Goal: Use online tool/utility: Utilize a website feature to perform a specific function

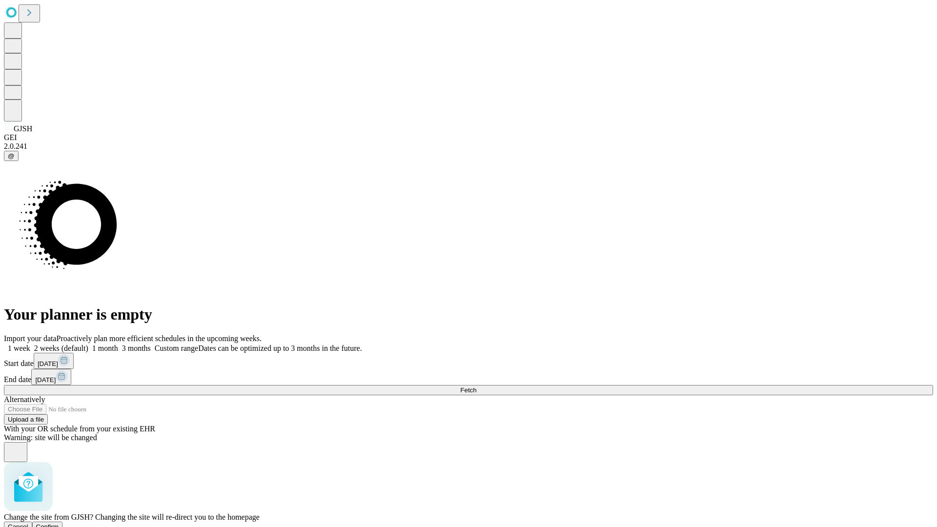
click at [59, 523] on span "Confirm" at bounding box center [47, 526] width 23 height 7
click at [30, 344] on label "1 week" at bounding box center [17, 348] width 26 height 8
click at [476, 387] on span "Fetch" at bounding box center [468, 390] width 16 height 7
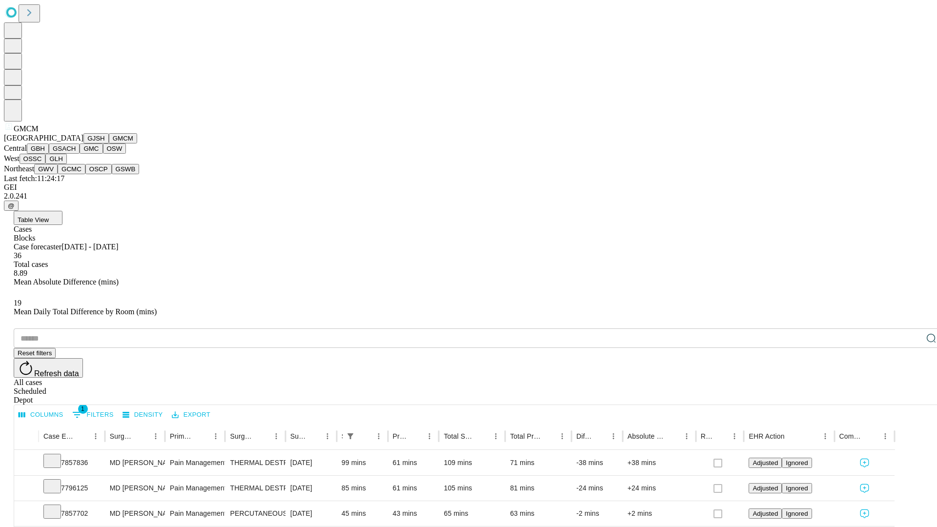
click at [49, 154] on button "GBH" at bounding box center [38, 149] width 22 height 10
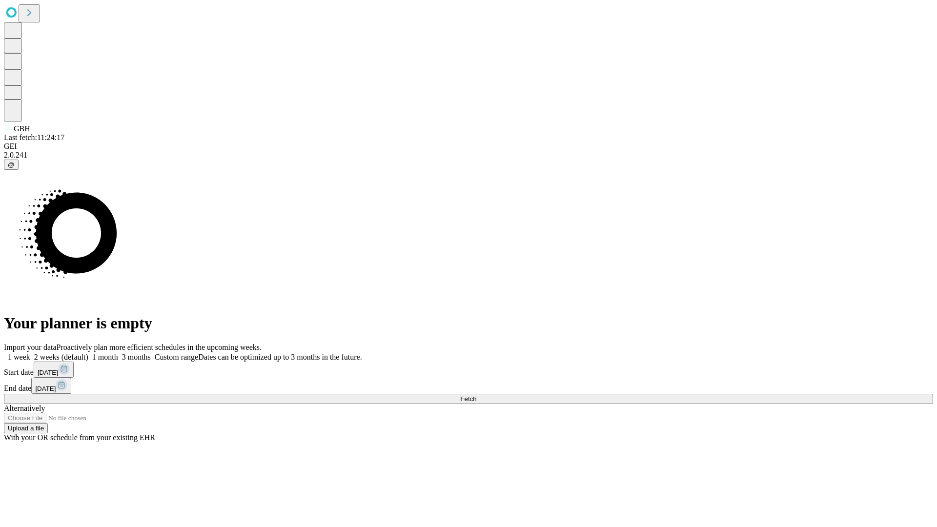
click at [30, 353] on label "1 week" at bounding box center [17, 357] width 26 height 8
click at [476, 395] on span "Fetch" at bounding box center [468, 398] width 16 height 7
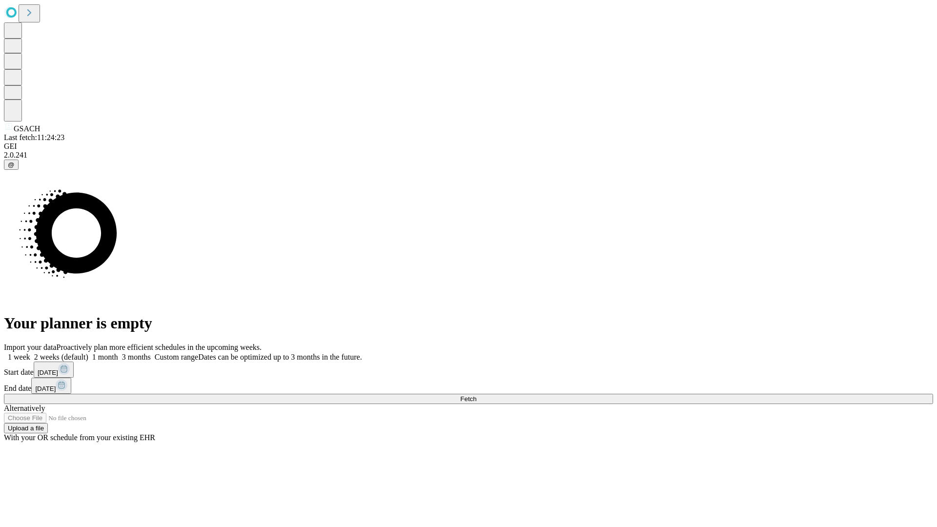
click at [30, 353] on label "1 week" at bounding box center [17, 357] width 26 height 8
click at [476, 395] on span "Fetch" at bounding box center [468, 398] width 16 height 7
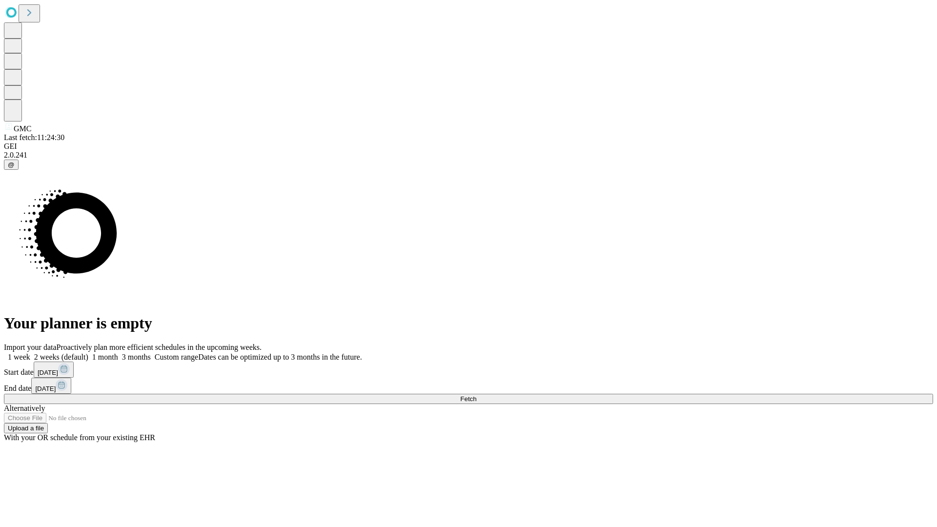
click at [30, 353] on label "1 week" at bounding box center [17, 357] width 26 height 8
click at [476, 395] on span "Fetch" at bounding box center [468, 398] width 16 height 7
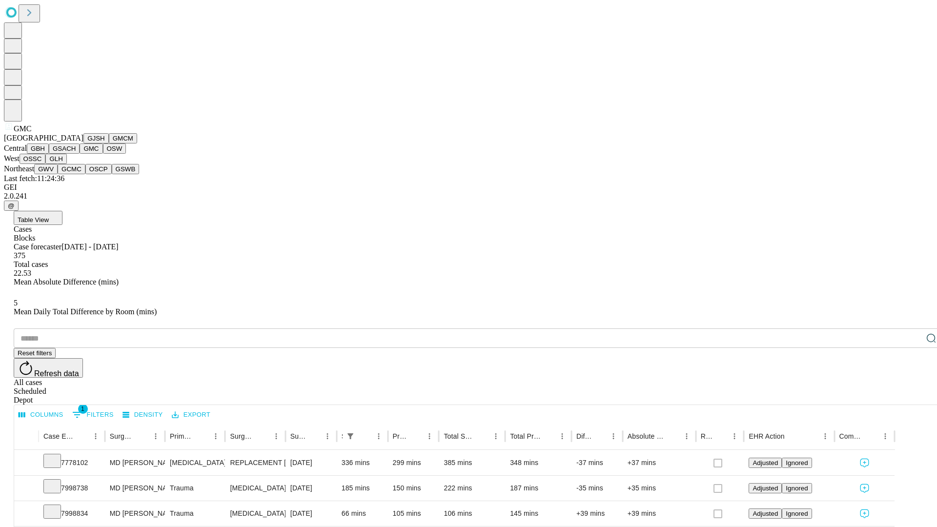
click at [103, 154] on button "OSW" at bounding box center [114, 149] width 23 height 10
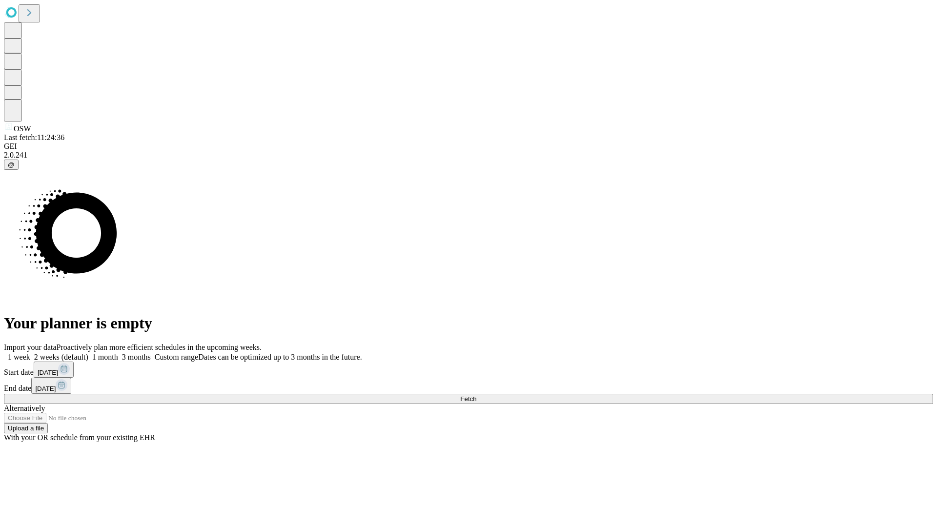
click at [30, 353] on label "1 week" at bounding box center [17, 357] width 26 height 8
click at [476, 395] on span "Fetch" at bounding box center [468, 398] width 16 height 7
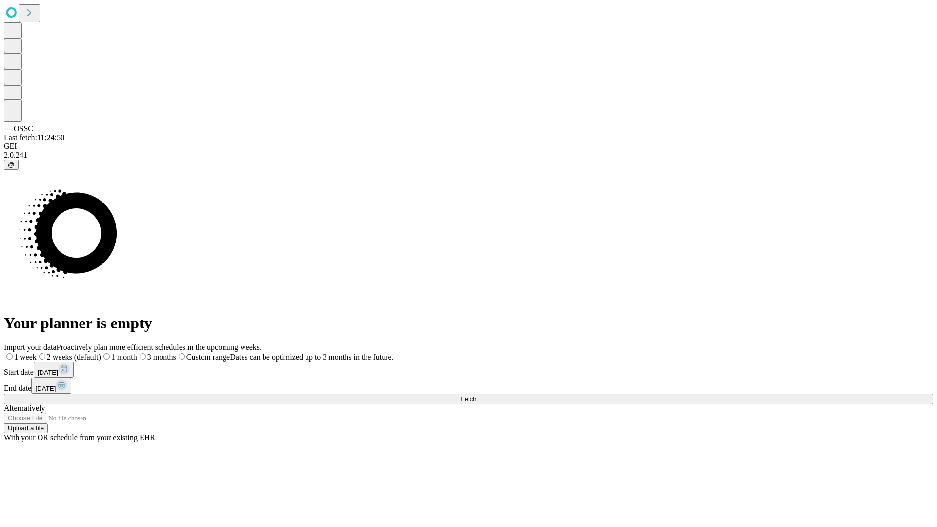
click at [37, 353] on label "1 week" at bounding box center [20, 357] width 33 height 8
click at [476, 395] on span "Fetch" at bounding box center [468, 398] width 16 height 7
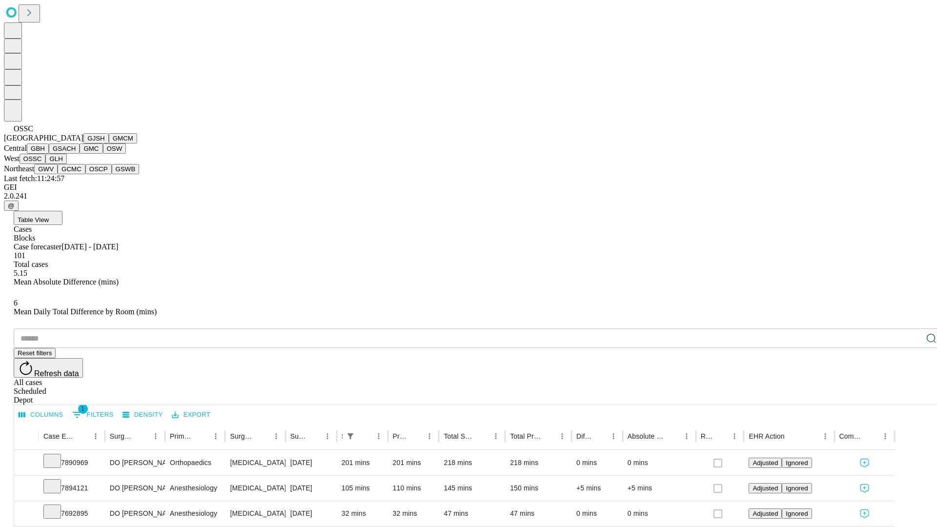
click at [66, 164] on button "GLH" at bounding box center [55, 159] width 21 height 10
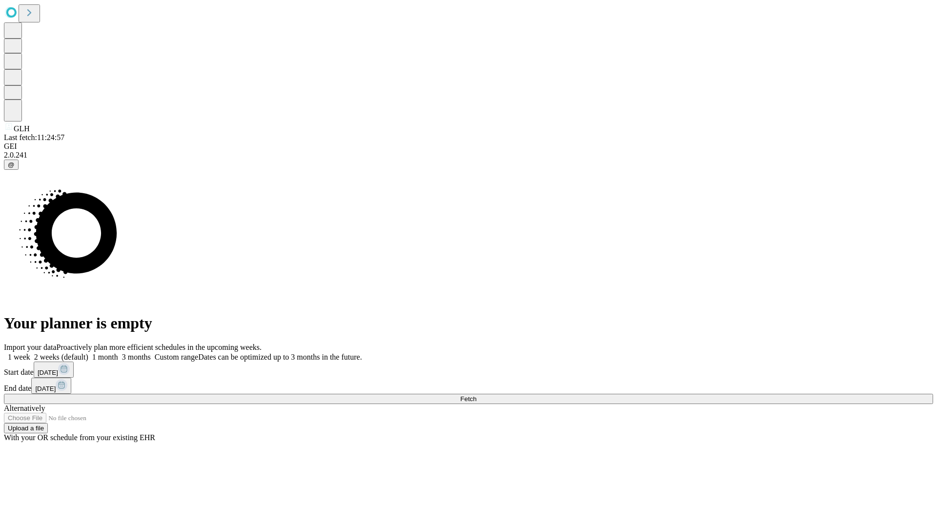
click at [30, 353] on label "1 week" at bounding box center [17, 357] width 26 height 8
click at [476, 395] on span "Fetch" at bounding box center [468, 398] width 16 height 7
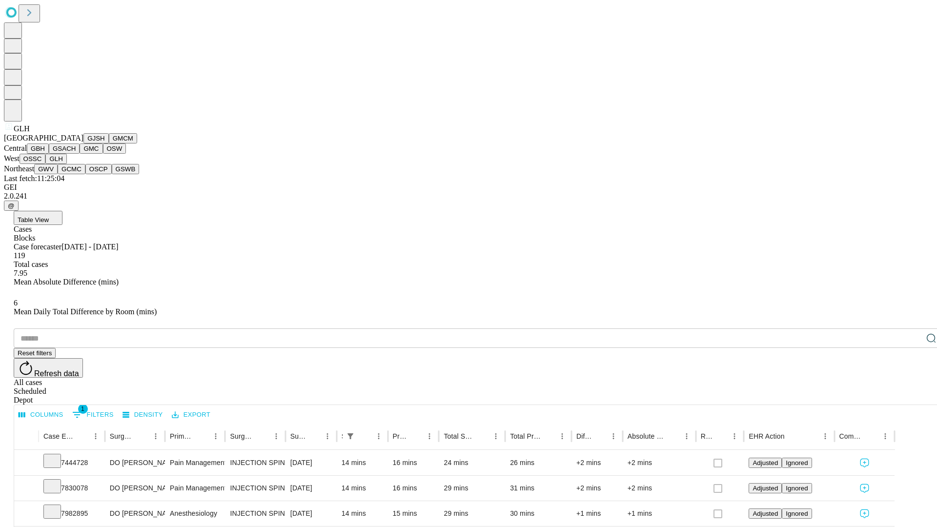
click at [58, 174] on button "GWV" at bounding box center [45, 169] width 23 height 10
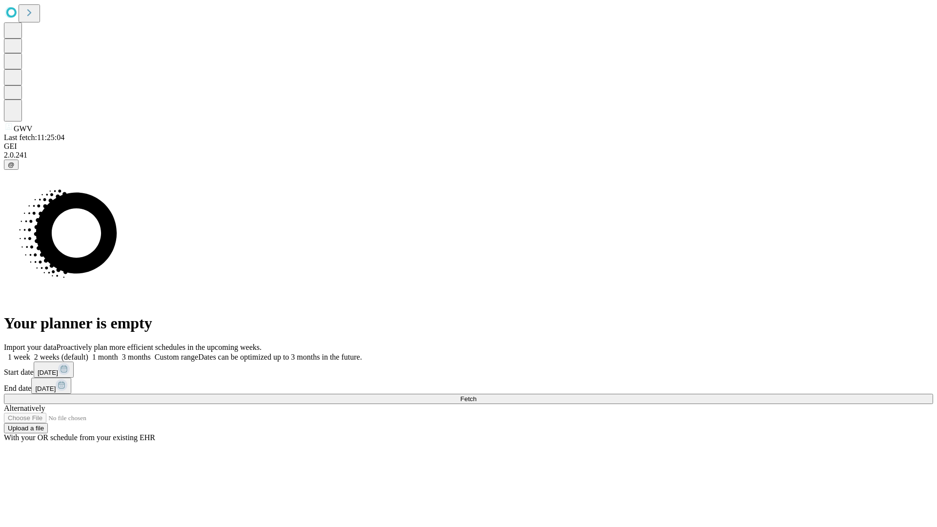
click at [30, 353] on label "1 week" at bounding box center [17, 357] width 26 height 8
click at [476, 395] on span "Fetch" at bounding box center [468, 398] width 16 height 7
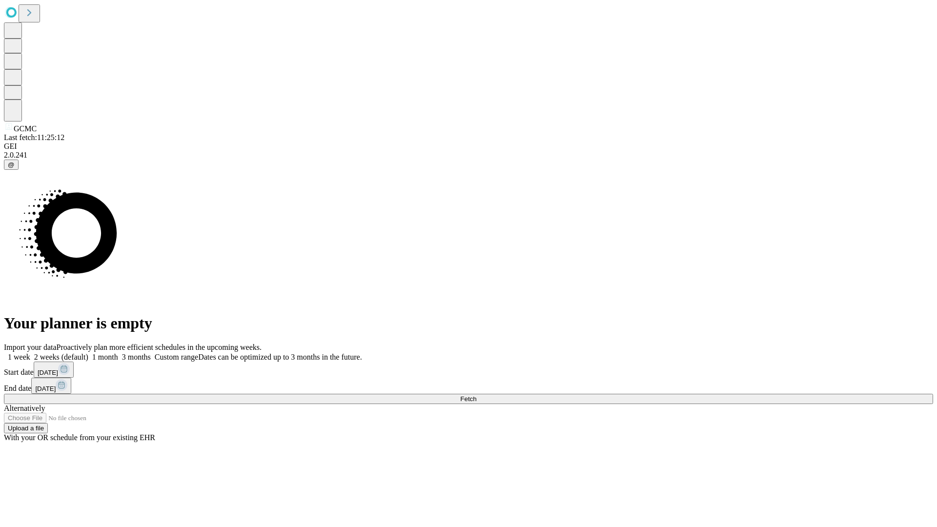
click at [476, 395] on span "Fetch" at bounding box center [468, 398] width 16 height 7
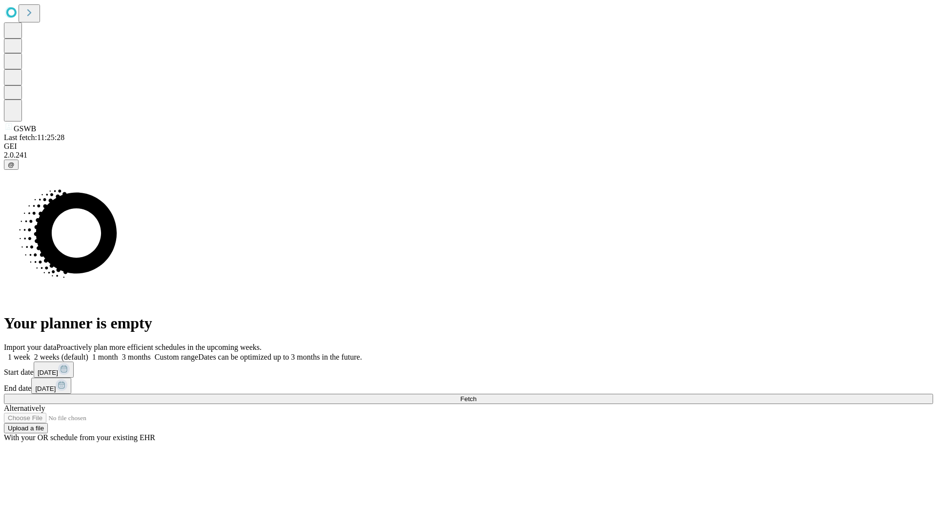
click at [476, 395] on span "Fetch" at bounding box center [468, 398] width 16 height 7
